Goal: Navigation & Orientation: Go to known website

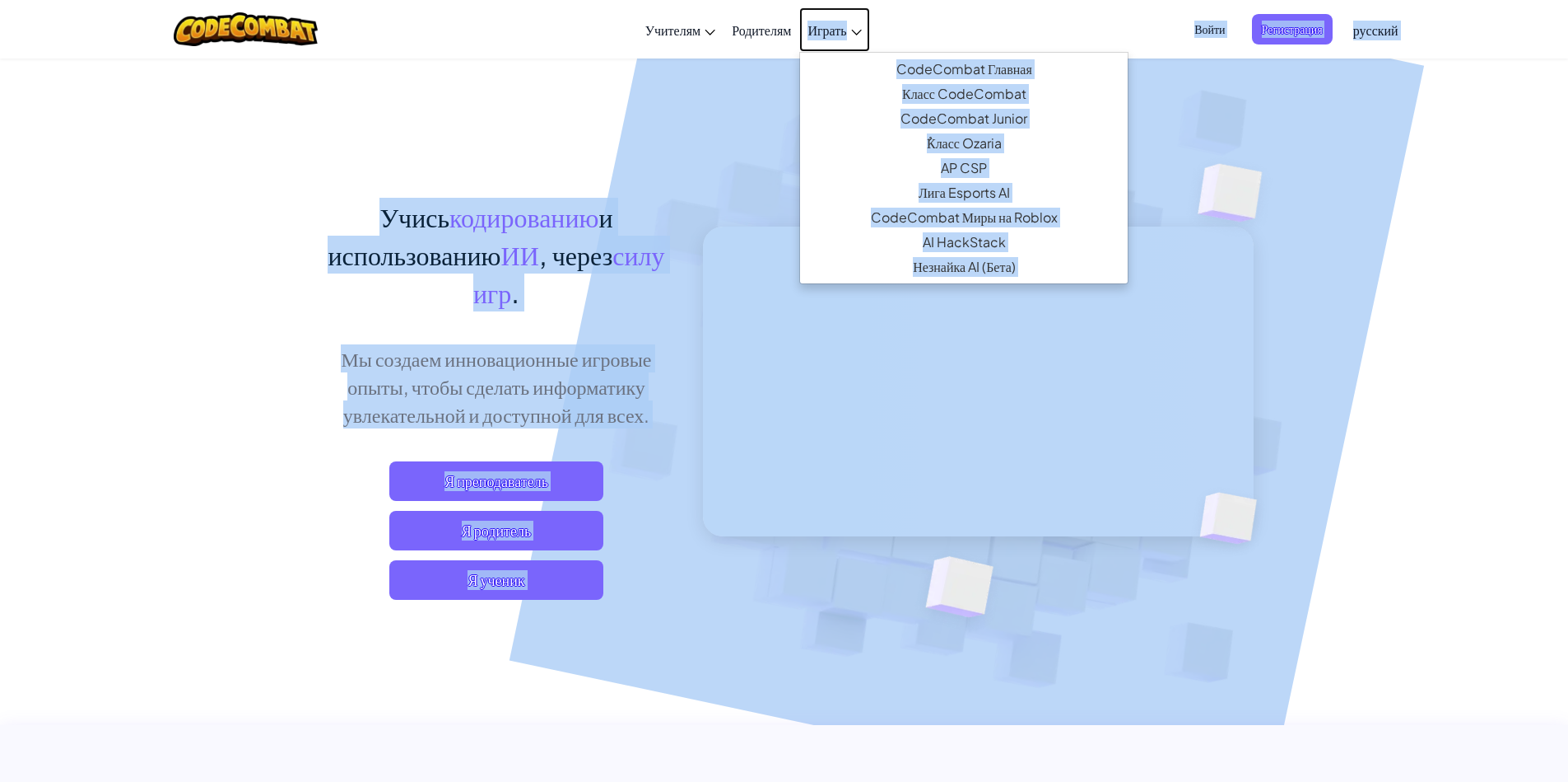
click at [862, 37] on link "Играть" at bounding box center [834, 29] width 70 height 45
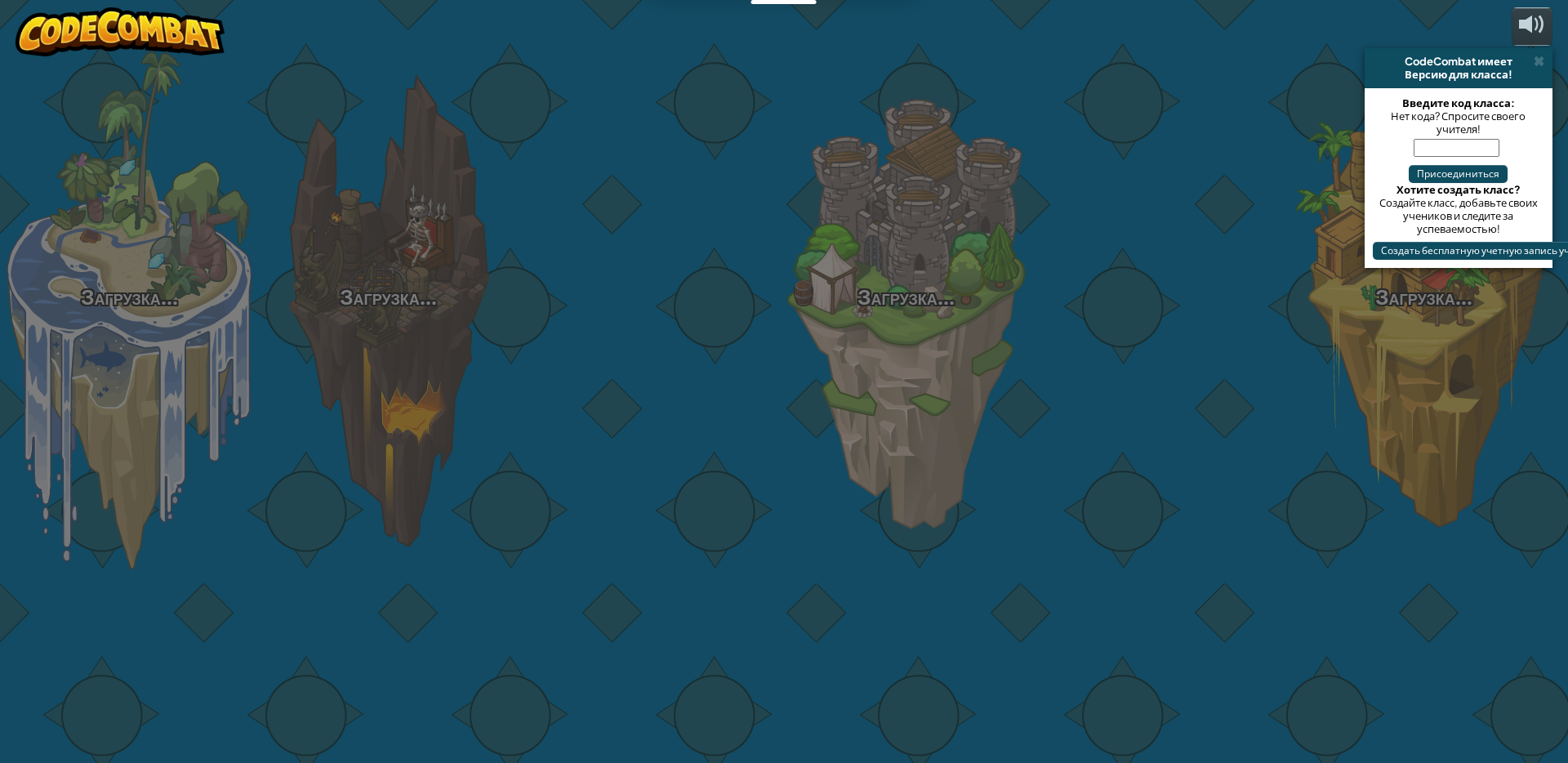
select select "ru"
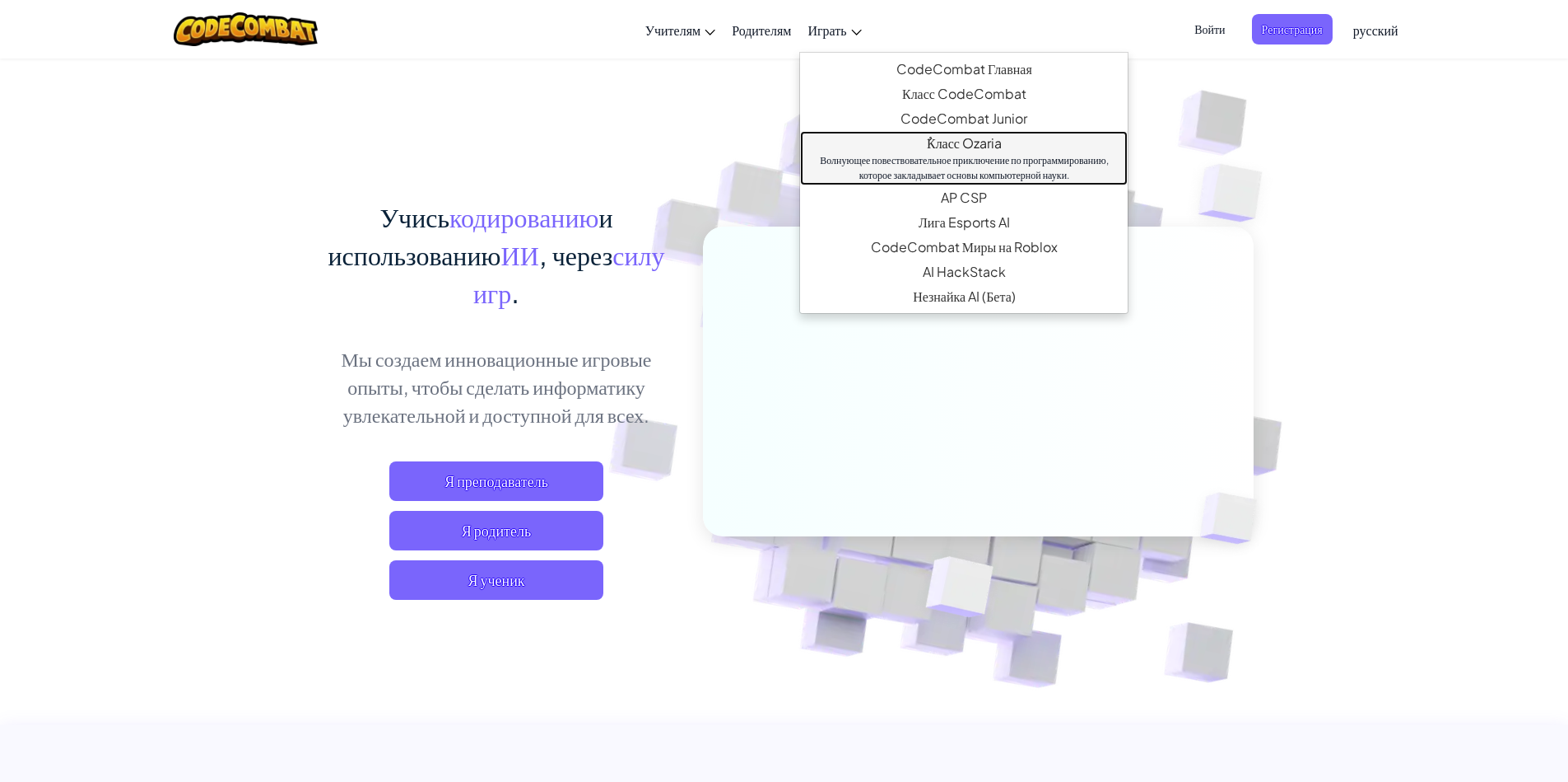
click at [971, 147] on link "ٌКласс Ozaria Волнующее повествовательное приключение по программированию, кото…" at bounding box center [964, 158] width 327 height 55
